Goal: Book appointment/travel/reservation

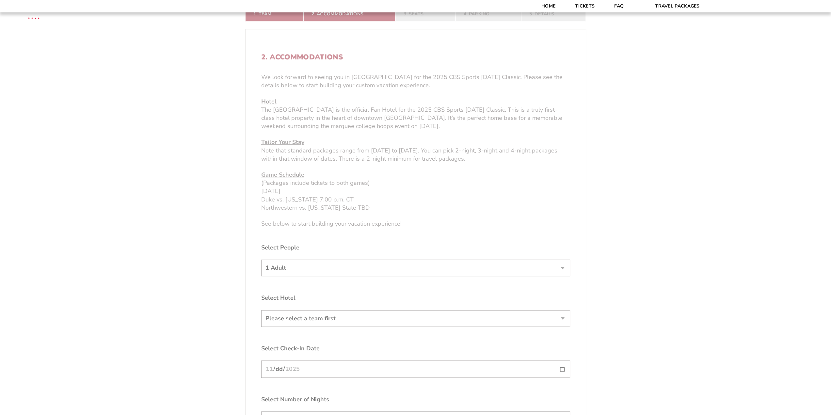
scroll to position [359, 0]
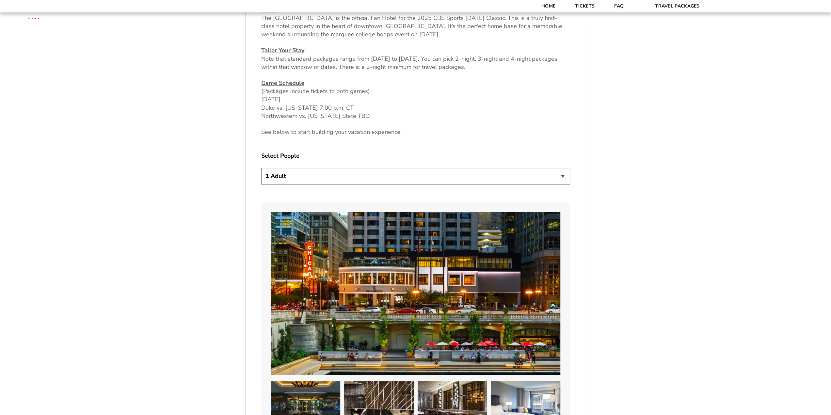
click at [294, 180] on select "1 Adult 2 Adults 3 Adults 4 Adults 2 Adults + 1 Child 2 Adults + 2 Children 2 A…" at bounding box center [415, 176] width 309 height 17
select select "2 Adults + 2 Children"
click at [261, 168] on select "1 Adult 2 Adults 3 Adults 4 Adults 2 Adults + 1 Child 2 Adults + 2 Children 2 A…" at bounding box center [415, 176] width 309 height 17
click at [218, 250] on form "[US_STATE] [US_STATE] Travel Package [PERSON_NAME] Travel Package [GEOGRAPHIC_D…" at bounding box center [415, 358] width 831 height 1435
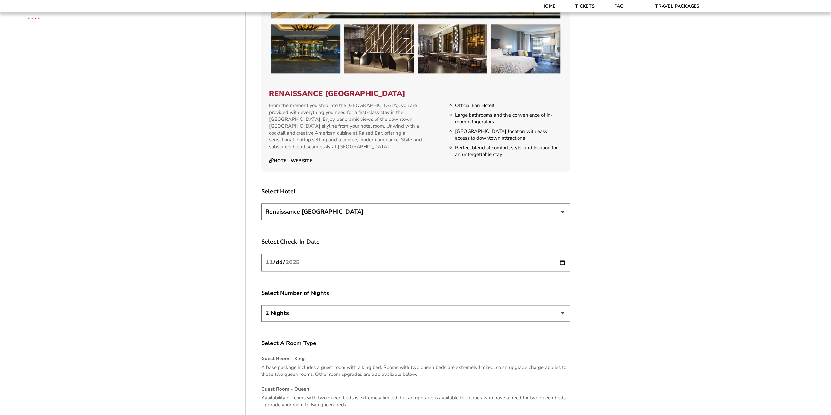
scroll to position [719, 0]
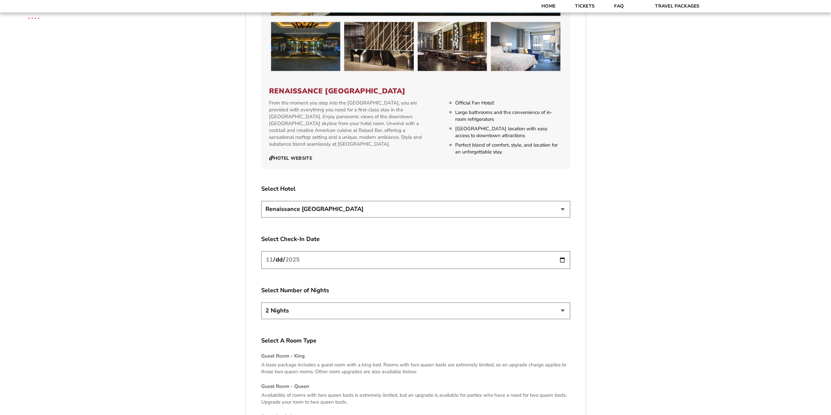
click at [329, 210] on select "Renaissance [GEOGRAPHIC_DATA]" at bounding box center [415, 209] width 309 height 17
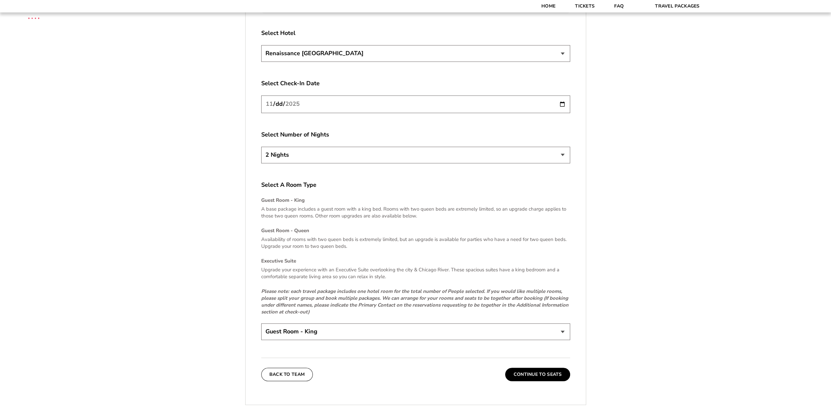
scroll to position [915, 0]
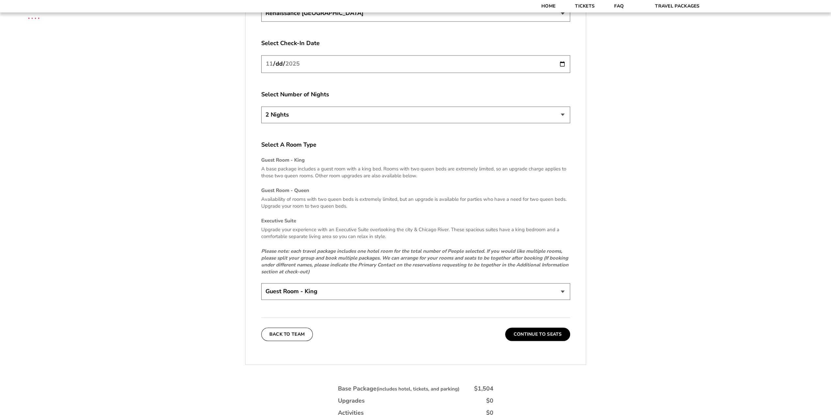
click at [299, 291] on select "Guest Room - King Guest Room - Queen (+$95 per night) Executive Suite (+$315 pe…" at bounding box center [415, 291] width 309 height 17
click at [320, 290] on select "Guest Room - King Guest Room - Queen (+$95 per night) Executive Suite (+$315 pe…" at bounding box center [415, 291] width 309 height 17
select select "Guest Room - Queen"
click at [261, 283] on select "Guest Room - King Guest Room - Queen (+$95 per night) Executive Suite (+$315 pe…" at bounding box center [415, 291] width 309 height 17
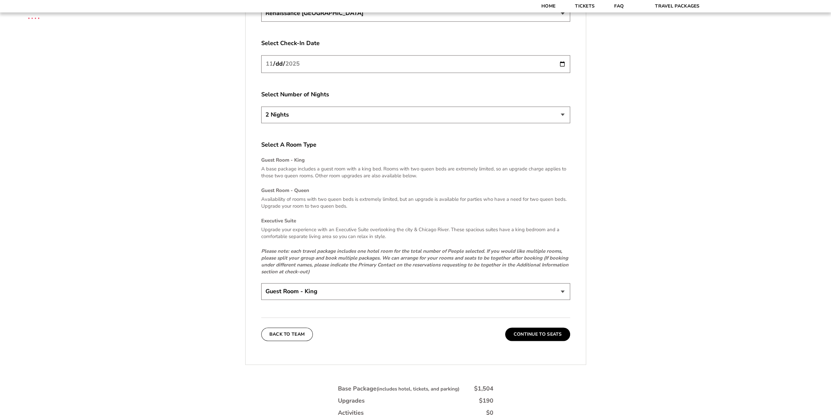
click at [559, 332] on button "Continue To Seats" at bounding box center [537, 334] width 65 height 13
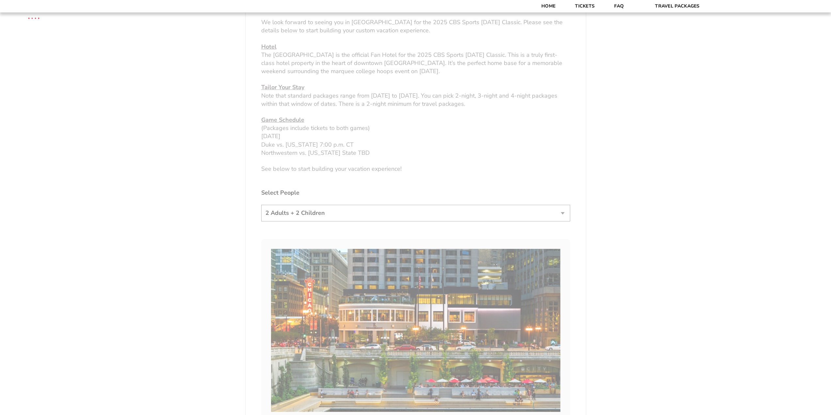
scroll to position [197, 0]
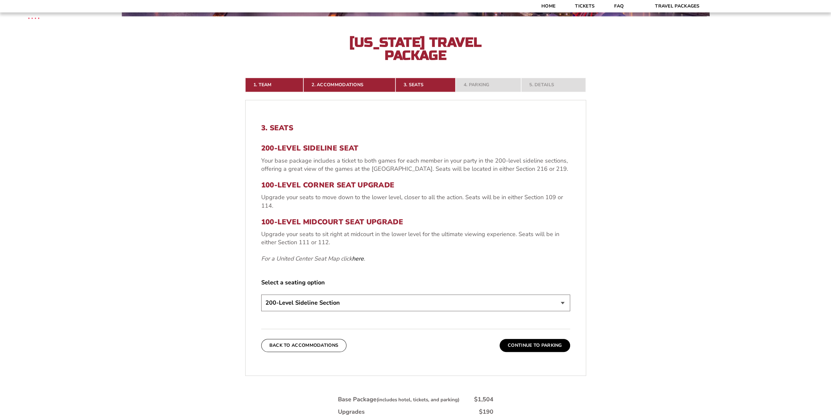
click at [315, 303] on select "200-Level Sideline Section 100-Level Corner Seat Upgrade (+$80 per person) 100-…" at bounding box center [415, 303] width 309 height 17
select select "100-Level Corner Seat Upgrade"
click at [261, 295] on select "200-Level Sideline Section 100-Level Corner Seat Upgrade (+$80 per person) 100-…" at bounding box center [415, 303] width 309 height 17
click at [537, 347] on button "Continue To Parking" at bounding box center [535, 345] width 71 height 13
